Goal: Task Accomplishment & Management: Manage account settings

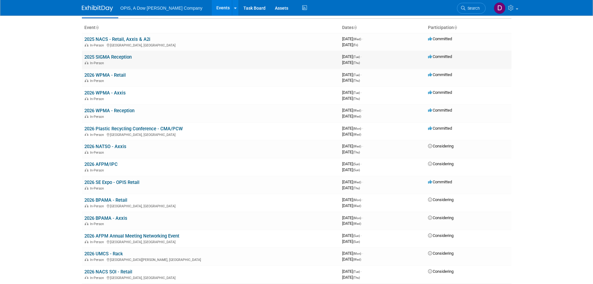
click at [122, 57] on link "2025 SIGMA Reception" at bounding box center [107, 57] width 47 height 6
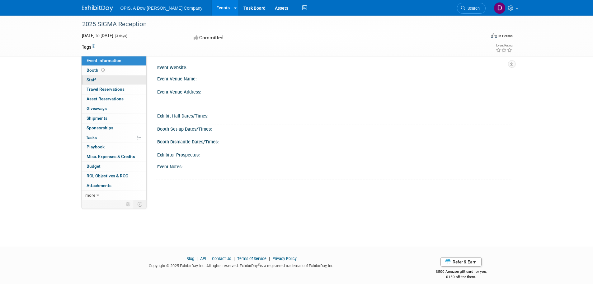
click at [101, 76] on link "0 Staff 0" at bounding box center [114, 79] width 65 height 9
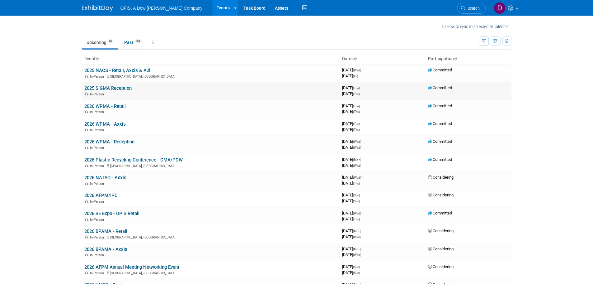
click at [120, 88] on link "2025 SIGMA Reception" at bounding box center [107, 88] width 47 height 6
